Goal: Use online tool/utility: Utilize a website feature to perform a specific function

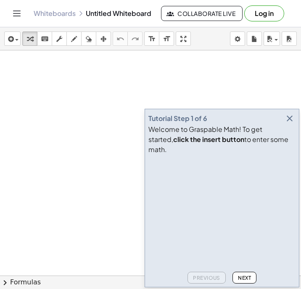
click at [287, 124] on icon "button" at bounding box center [290, 118] width 10 height 10
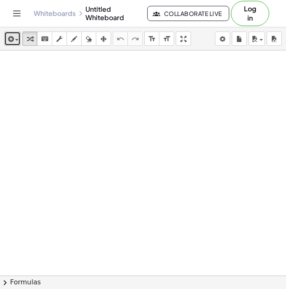
click at [11, 41] on icon "button" at bounding box center [10, 39] width 8 height 10
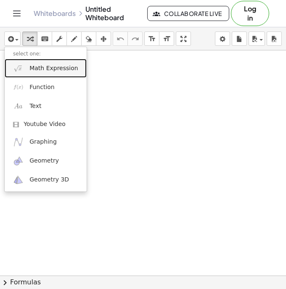
click at [24, 69] on link "Math Expression" at bounding box center [46, 68] width 82 height 19
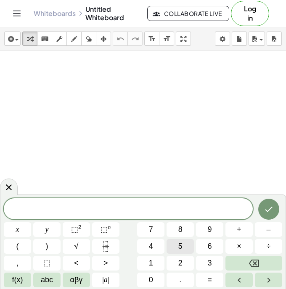
click at [181, 246] on span "5" at bounding box center [180, 246] width 4 height 11
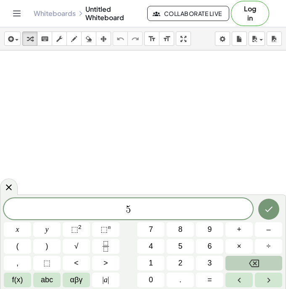
click at [250, 262] on icon "Backspace" at bounding box center [254, 264] width 10 height 8
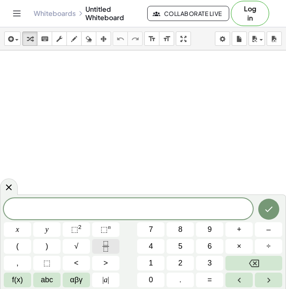
click at [102, 245] on icon "Fraction" at bounding box center [105, 246] width 11 height 11
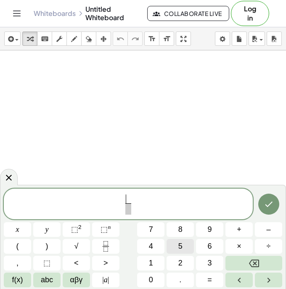
click at [177, 245] on button "5" at bounding box center [179, 246] width 27 height 15
click at [127, 209] on span at bounding box center [128, 208] width 6 height 11
click at [203, 243] on button "6" at bounding box center [209, 246] width 27 height 15
click at [13, 228] on button "x" at bounding box center [17, 229] width 27 height 15
click at [237, 226] on span "+" at bounding box center [239, 229] width 5 height 11
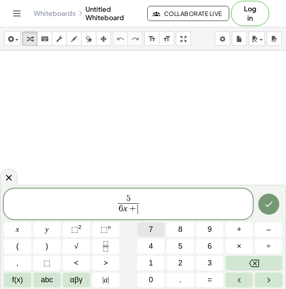
click at [150, 229] on span "7" at bounding box center [151, 229] width 4 height 11
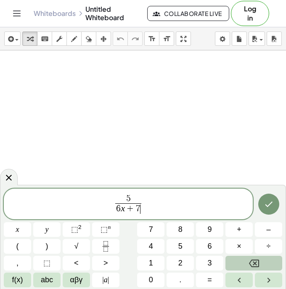
click at [249, 263] on icon "Backspace" at bounding box center [254, 264] width 10 height 8
click at [248, 263] on button "Backspace" at bounding box center [253, 263] width 57 height 15
click at [134, 203] on span "5 6 ​ ​" at bounding box center [128, 205] width 249 height 22
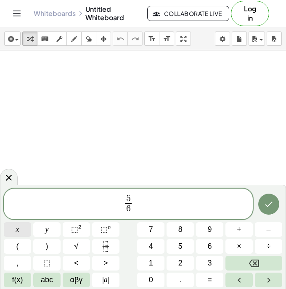
click at [13, 229] on button "x" at bounding box center [17, 229] width 27 height 15
click at [239, 228] on span "+" at bounding box center [239, 229] width 5 height 11
click at [145, 227] on button "7" at bounding box center [150, 229] width 27 height 15
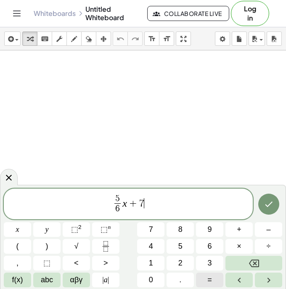
click at [207, 280] on button "=" at bounding box center [209, 280] width 27 height 15
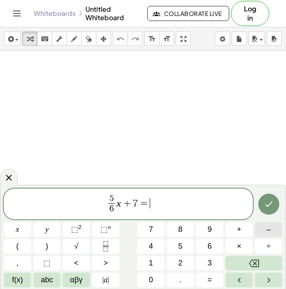
click at [266, 228] on span "–" at bounding box center [268, 229] width 4 height 11
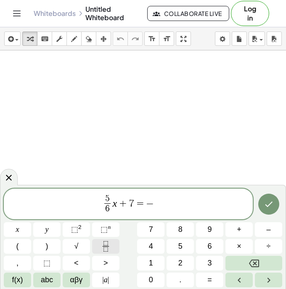
click at [106, 244] on icon "Fraction" at bounding box center [105, 246] width 11 height 11
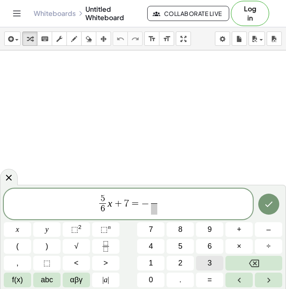
click at [207, 262] on button "3" at bounding box center [209, 263] width 27 height 15
click at [151, 244] on span "4" at bounding box center [151, 246] width 4 height 11
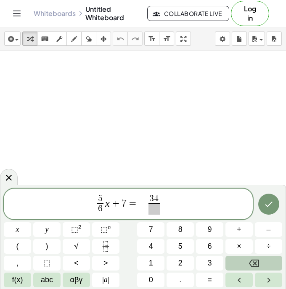
click at [250, 262] on icon "Backspace" at bounding box center [254, 263] width 10 height 10
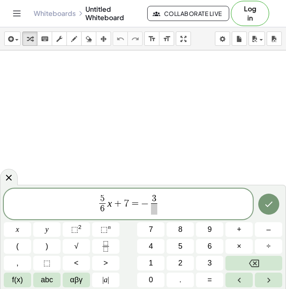
click at [154, 211] on span at bounding box center [154, 208] width 6 height 11
click at [149, 245] on span "4" at bounding box center [151, 246] width 4 height 11
click at [160, 203] on span "5 6 ​ x + 7 = − 3 4 ​ ​" at bounding box center [128, 205] width 249 height 22
click at [16, 227] on span "x" at bounding box center [17, 229] width 3 height 11
click at [269, 227] on span "–" at bounding box center [268, 229] width 4 height 11
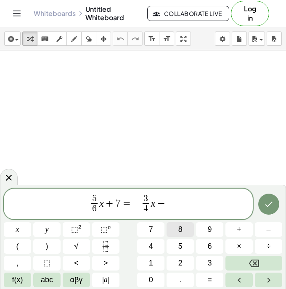
click at [179, 227] on span "8" at bounding box center [180, 229] width 4 height 11
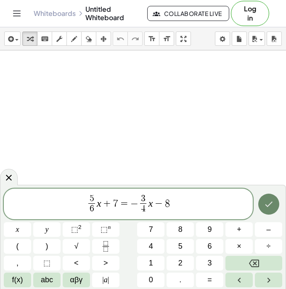
click at [269, 202] on icon "Done" at bounding box center [269, 204] width 10 height 10
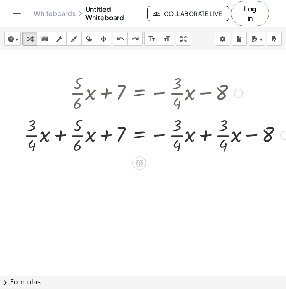
scroll to position [0, 18]
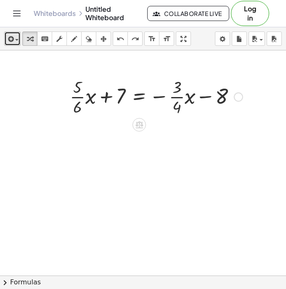
click at [14, 38] on span "button" at bounding box center [15, 40] width 2 height 6
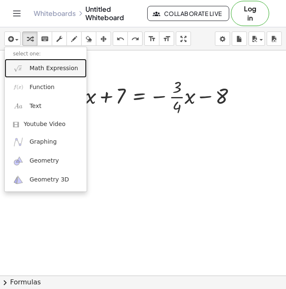
click at [24, 70] on link "Math Expression" at bounding box center [46, 68] width 82 height 19
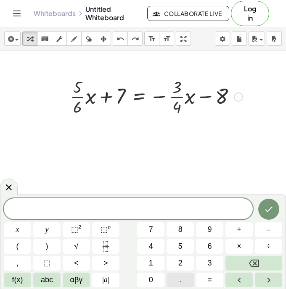
click at [181, 279] on span "." at bounding box center [180, 279] width 2 height 11
click at [181, 229] on span "8" at bounding box center [180, 229] width 4 height 11
click at [202, 258] on button "3" at bounding box center [209, 263] width 27 height 15
click at [16, 228] on span "x" at bounding box center [17, 229] width 3 height 11
click at [239, 228] on span "+" at bounding box center [239, 229] width 5 height 11
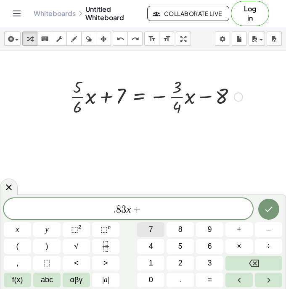
click at [152, 228] on span "7" at bounding box center [151, 229] width 4 height 11
click at [203, 279] on button "=" at bounding box center [209, 280] width 27 height 15
click at [266, 227] on button "–" at bounding box center [268, 229] width 27 height 15
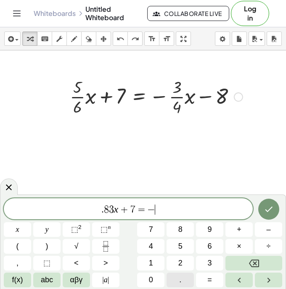
click at [177, 279] on button "." at bounding box center [179, 280] width 27 height 15
click at [155, 230] on button "7" at bounding box center [150, 229] width 27 height 15
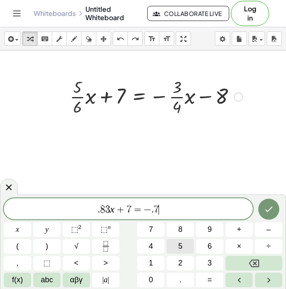
click at [175, 242] on button "5" at bounding box center [179, 246] width 27 height 15
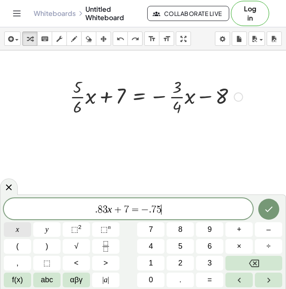
click at [16, 226] on span "x" at bounding box center [17, 229] width 3 height 11
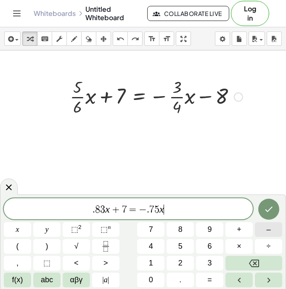
click at [264, 230] on button "–" at bounding box center [268, 229] width 27 height 15
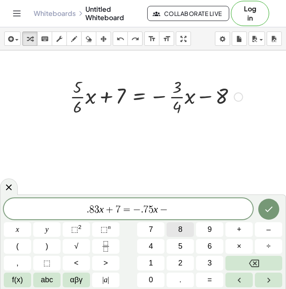
click at [180, 227] on span "8" at bounding box center [180, 229] width 4 height 11
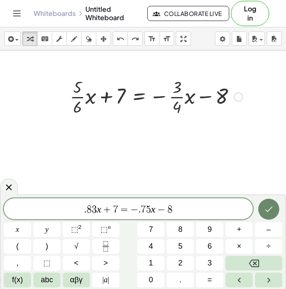
click at [267, 208] on icon "Done" at bounding box center [269, 209] width 10 height 10
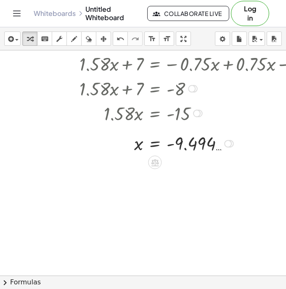
scroll to position [156, 18]
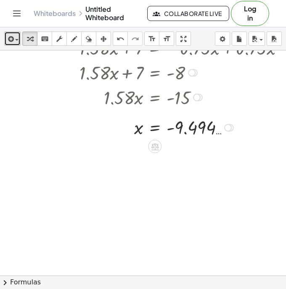
click at [15, 38] on span "button" at bounding box center [15, 40] width 2 height 6
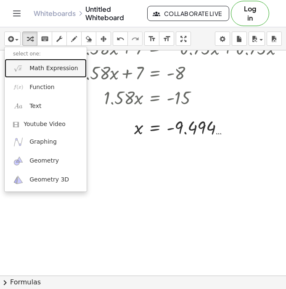
click at [18, 68] on img at bounding box center [18, 68] width 11 height 11
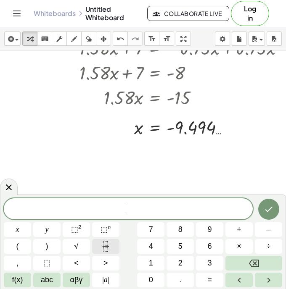
click at [103, 247] on rect "Fraction" at bounding box center [105, 246] width 6 height 0
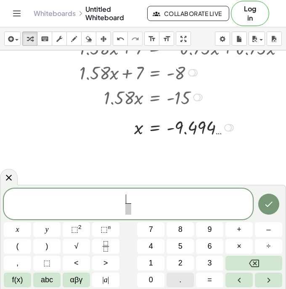
click at [180, 277] on span "." at bounding box center [180, 279] width 2 height 11
click at [186, 228] on button "8" at bounding box center [179, 229] width 27 height 15
click at [204, 259] on button "3" at bounding box center [209, 263] width 27 height 15
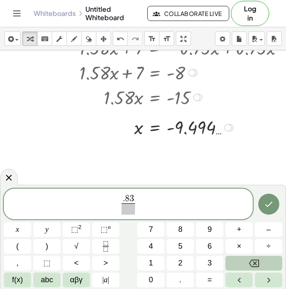
click at [251, 261] on icon "Backspace" at bounding box center [254, 264] width 10 height 8
click at [250, 261] on icon "Backspace" at bounding box center [254, 263] width 10 height 10
click at [247, 261] on button "Backspace" at bounding box center [253, 263] width 57 height 15
click at [137, 206] on span "​ ​" at bounding box center [128, 205] width 249 height 22
click at [254, 261] on icon "Backspace" at bounding box center [254, 263] width 10 height 10
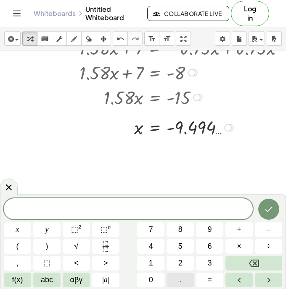
click at [175, 279] on button "." at bounding box center [179, 280] width 27 height 15
click at [181, 229] on span "8" at bounding box center [180, 229] width 4 height 11
click at [205, 260] on button "3" at bounding box center [209, 263] width 27 height 15
click at [16, 242] on span "(" at bounding box center [17, 246] width 3 height 11
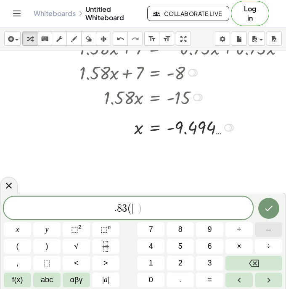
click at [266, 227] on button "–" at bounding box center [268, 229] width 27 height 15
click at [208, 230] on span "9" at bounding box center [210, 229] width 4 height 11
click at [176, 278] on button "." at bounding box center [179, 280] width 27 height 15
click at [152, 244] on span "4" at bounding box center [151, 246] width 4 height 11
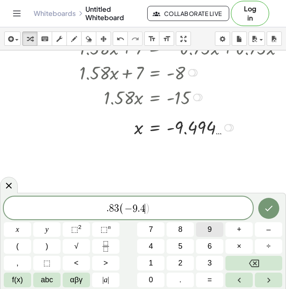
click at [203, 229] on button "9" at bounding box center [209, 229] width 27 height 15
click at [150, 244] on span "4" at bounding box center [151, 246] width 4 height 11
click at [49, 245] on button ")" at bounding box center [46, 246] width 27 height 15
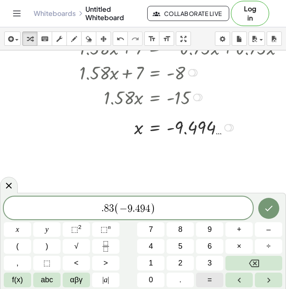
click at [208, 280] on span "=" at bounding box center [209, 279] width 5 height 11
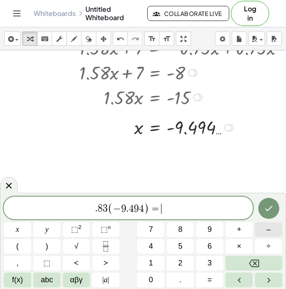
click at [265, 229] on button "–" at bounding box center [268, 229] width 27 height 15
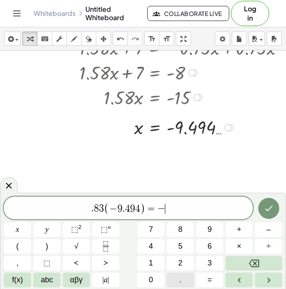
click at [174, 277] on button "." at bounding box center [179, 280] width 27 height 15
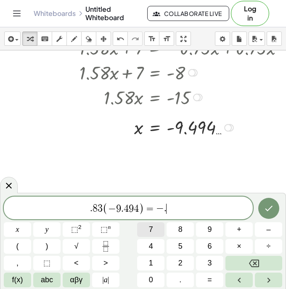
click at [155, 227] on button "7" at bounding box center [150, 229] width 27 height 15
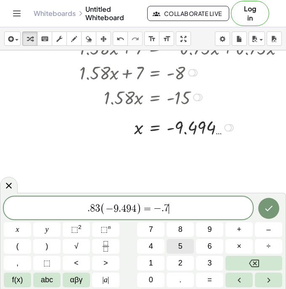
click at [177, 243] on button "5" at bounding box center [179, 246] width 27 height 15
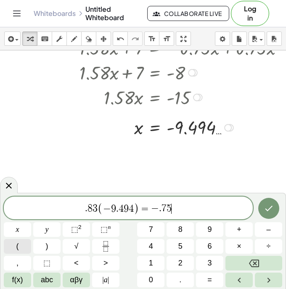
click at [18, 242] on span "(" at bounding box center [17, 246] width 3 height 11
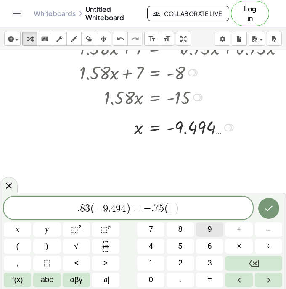
click at [208, 230] on span "9" at bounding box center [210, 229] width 4 height 11
click at [178, 278] on button "." at bounding box center [179, 280] width 27 height 15
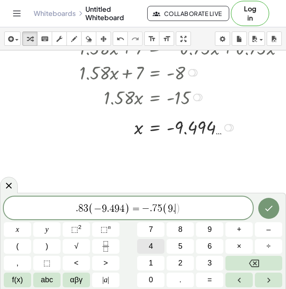
click at [149, 245] on span "4" at bounding box center [151, 246] width 4 height 11
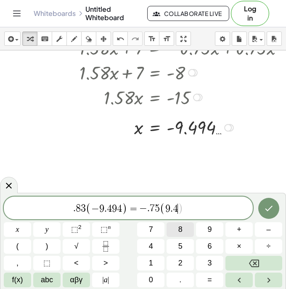
click at [206, 230] on button "9" at bounding box center [209, 229] width 27 height 15
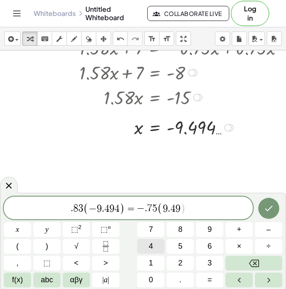
click at [149, 243] on span "4" at bounding box center [151, 246] width 4 height 11
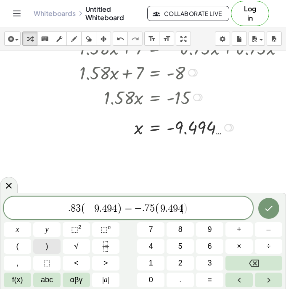
click at [52, 242] on button ")" at bounding box center [46, 246] width 27 height 15
click at [267, 229] on span "–" at bounding box center [268, 229] width 4 height 11
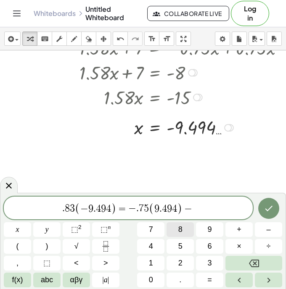
click at [180, 227] on span "8" at bounding box center [180, 229] width 4 height 11
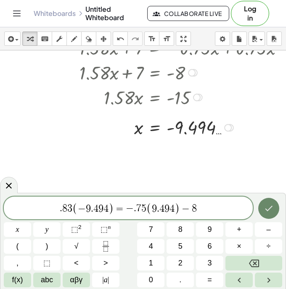
click at [267, 204] on icon "Done" at bounding box center [269, 208] width 10 height 10
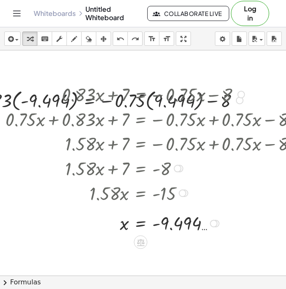
scroll to position [61, 33]
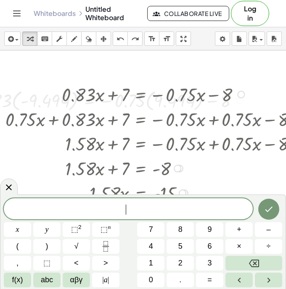
click at [14, 105] on div at bounding box center [154, 94] width 306 height 25
click at [208, 104] on div at bounding box center [154, 94] width 306 height 25
click at [222, 103] on div at bounding box center [154, 94] width 306 height 25
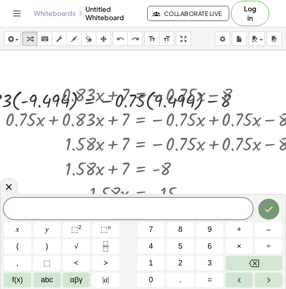
click at [8, 187] on icon at bounding box center [9, 187] width 6 height 6
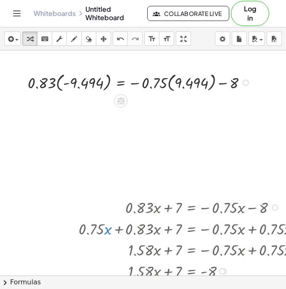
scroll to position [79, 2]
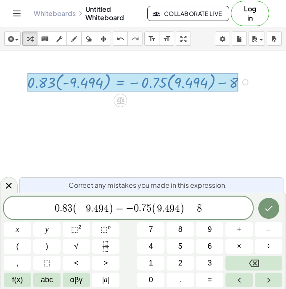
click at [115, 207] on span "=" at bounding box center [119, 209] width 12 height 10
click at [238, 229] on span "+" at bounding box center [239, 229] width 5 height 11
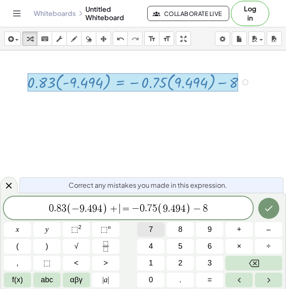
click at [149, 228] on span "7" at bounding box center [151, 229] width 4 height 11
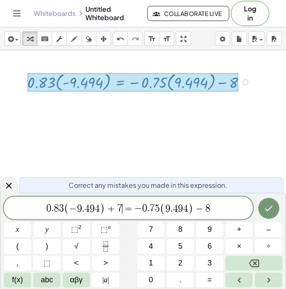
click at [264, 205] on icon "Done" at bounding box center [269, 208] width 10 height 10
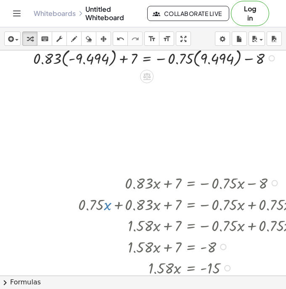
scroll to position [86, 2]
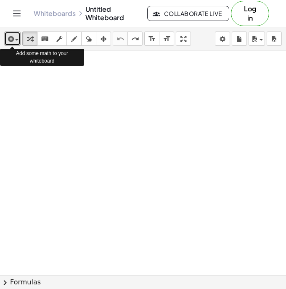
click at [11, 37] on icon "button" at bounding box center [10, 39] width 8 height 10
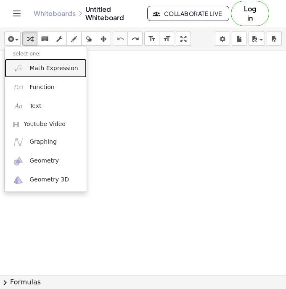
click at [25, 67] on link "Math Expression" at bounding box center [46, 68] width 82 height 19
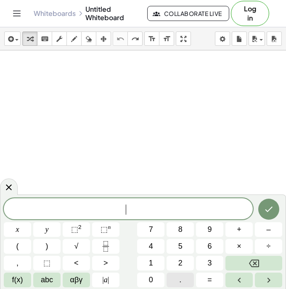
click at [181, 278] on span "." at bounding box center [180, 279] width 2 height 11
click at [179, 231] on span "8" at bounding box center [180, 229] width 4 height 11
click at [205, 259] on button "3" at bounding box center [209, 263] width 27 height 15
click at [14, 227] on button "x" at bounding box center [17, 229] width 27 height 15
click at [236, 226] on button "+" at bounding box center [238, 229] width 27 height 15
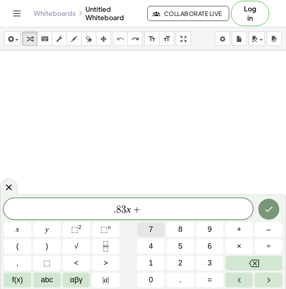
click at [151, 228] on span "7" at bounding box center [151, 229] width 4 height 11
click at [208, 280] on span "=" at bounding box center [209, 279] width 5 height 11
click at [264, 229] on button "–" at bounding box center [268, 229] width 27 height 15
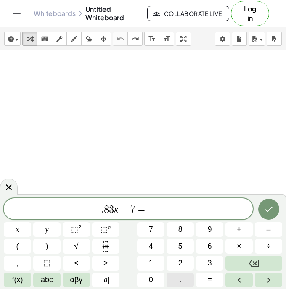
click at [181, 279] on span "." at bounding box center [180, 279] width 2 height 11
click at [153, 228] on button "7" at bounding box center [150, 229] width 27 height 15
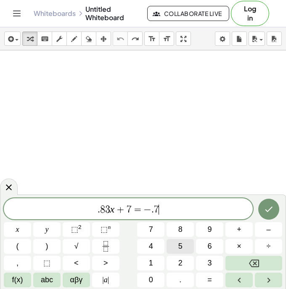
click at [176, 240] on button "5" at bounding box center [179, 246] width 27 height 15
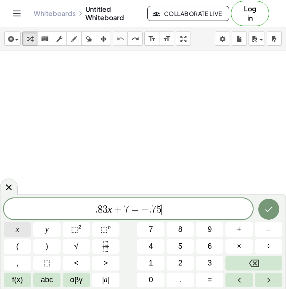
click at [18, 228] on span "x" at bounding box center [17, 229] width 3 height 11
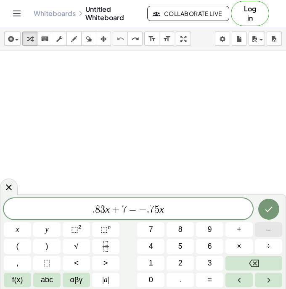
click at [269, 225] on span "–" at bounding box center [268, 229] width 4 height 11
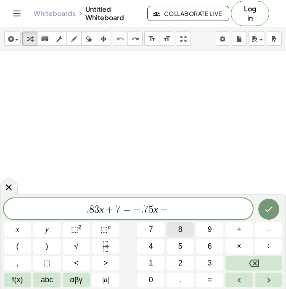
click at [182, 227] on span "8" at bounding box center [180, 229] width 4 height 11
click at [266, 206] on icon "Done" at bounding box center [269, 209] width 10 height 10
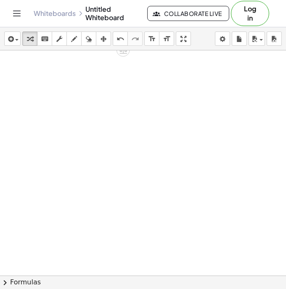
scroll to position [297, 2]
click at [13, 36] on icon "button" at bounding box center [10, 39] width 8 height 10
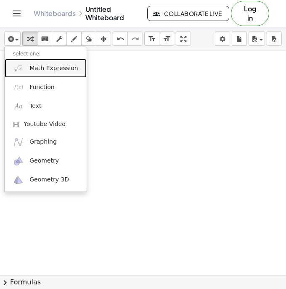
click at [30, 67] on span "Math Expression" at bounding box center [53, 68] width 48 height 8
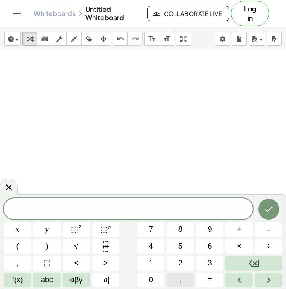
click at [181, 279] on span "." at bounding box center [180, 279] width 2 height 11
click at [178, 225] on span "8" at bounding box center [180, 229] width 4 height 11
click at [208, 259] on span "3" at bounding box center [210, 263] width 4 height 11
click at [18, 244] on span "(" at bounding box center [17, 246] width 3 height 11
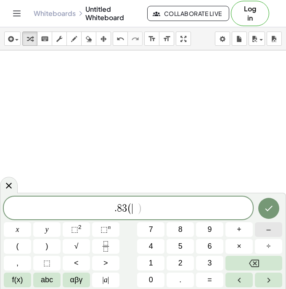
click at [269, 232] on span "–" at bounding box center [268, 229] width 4 height 11
click at [208, 229] on span "9" at bounding box center [210, 229] width 4 height 11
click at [178, 277] on button "." at bounding box center [179, 280] width 27 height 15
click at [151, 243] on span "4" at bounding box center [151, 246] width 4 height 11
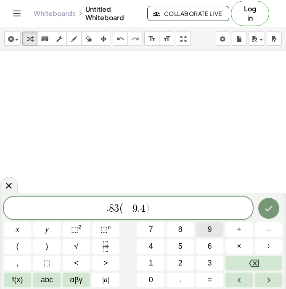
click at [204, 230] on button "9" at bounding box center [209, 229] width 27 height 15
click at [156, 244] on button "4" at bounding box center [150, 246] width 27 height 15
click at [47, 248] on span ")" at bounding box center [46, 246] width 3 height 11
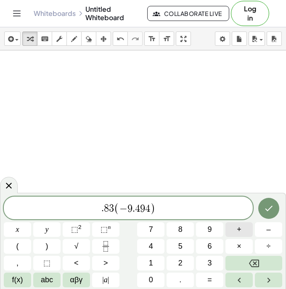
click at [237, 226] on span "+" at bounding box center [239, 229] width 5 height 11
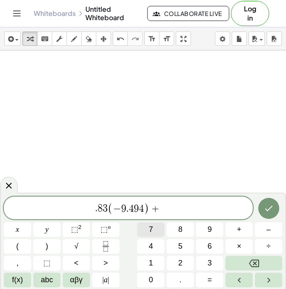
click at [151, 227] on span "7" at bounding box center [151, 229] width 4 height 11
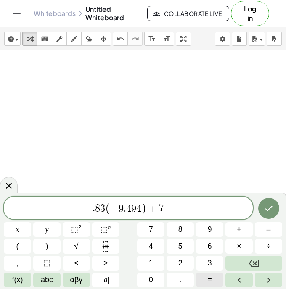
click at [205, 279] on button "=" at bounding box center [209, 280] width 27 height 15
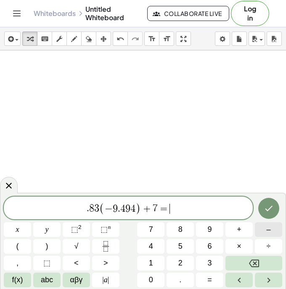
click at [266, 229] on button "–" at bounding box center [268, 229] width 27 height 15
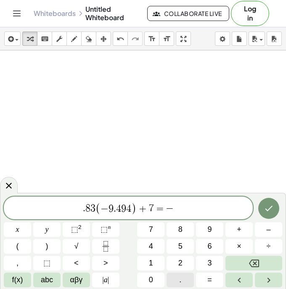
click at [183, 276] on button "." at bounding box center [179, 280] width 27 height 15
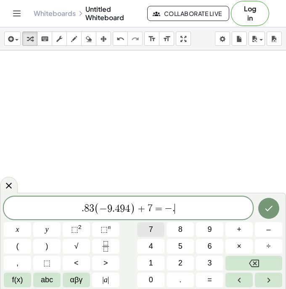
click at [156, 228] on button "7" at bounding box center [150, 229] width 27 height 15
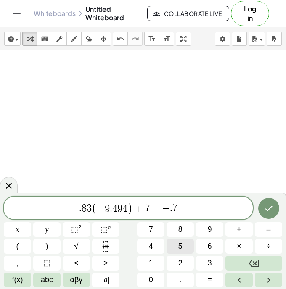
click at [174, 243] on button "5" at bounding box center [179, 246] width 27 height 15
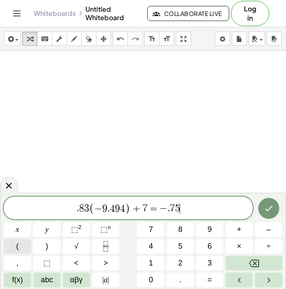
click at [15, 245] on button "(" at bounding box center [17, 246] width 27 height 15
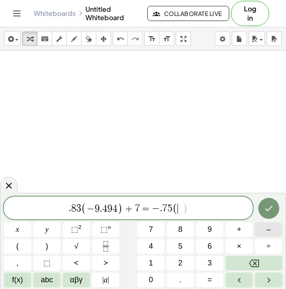
click at [266, 228] on button "–" at bounding box center [268, 229] width 27 height 15
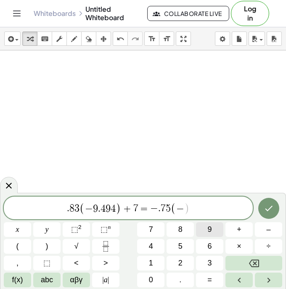
click at [209, 228] on span "9" at bounding box center [210, 229] width 4 height 11
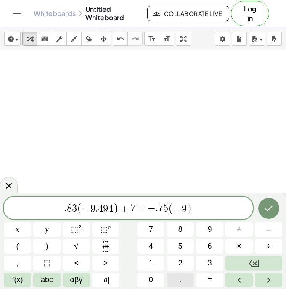
click at [177, 280] on button "." at bounding box center [179, 280] width 27 height 15
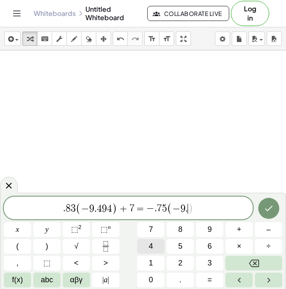
click at [151, 243] on span "4" at bounding box center [151, 246] width 4 height 11
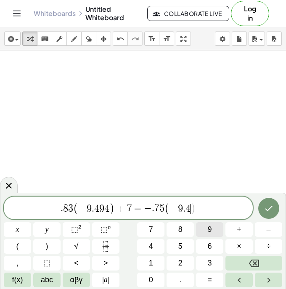
click at [203, 228] on button "9" at bounding box center [209, 229] width 27 height 15
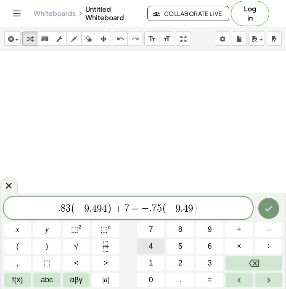
click at [149, 242] on span "4" at bounding box center [151, 246] width 4 height 11
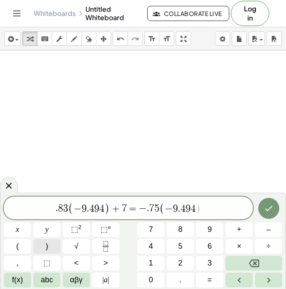
click at [45, 245] on span ")" at bounding box center [46, 246] width 3 height 11
click at [267, 228] on span "–" at bounding box center [268, 229] width 4 height 11
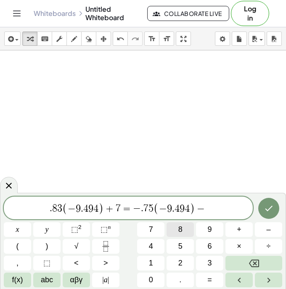
click at [177, 229] on button "8" at bounding box center [179, 229] width 27 height 15
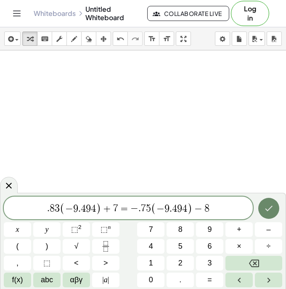
click at [266, 206] on icon "Done" at bounding box center [269, 208] width 10 height 10
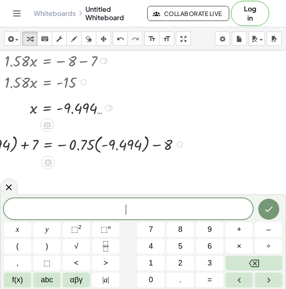
scroll to position [217, 77]
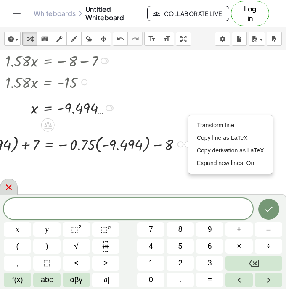
click at [7, 186] on icon at bounding box center [9, 188] width 6 height 6
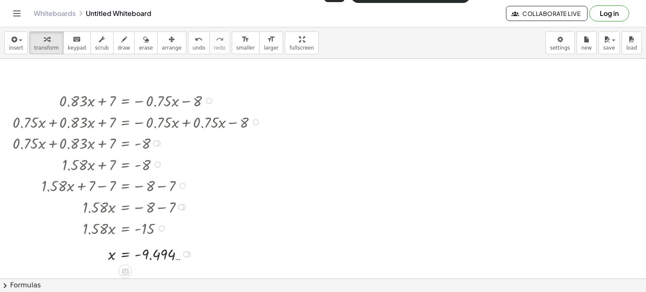
scroll to position [135, 0]
